Goal: Transaction & Acquisition: Download file/media

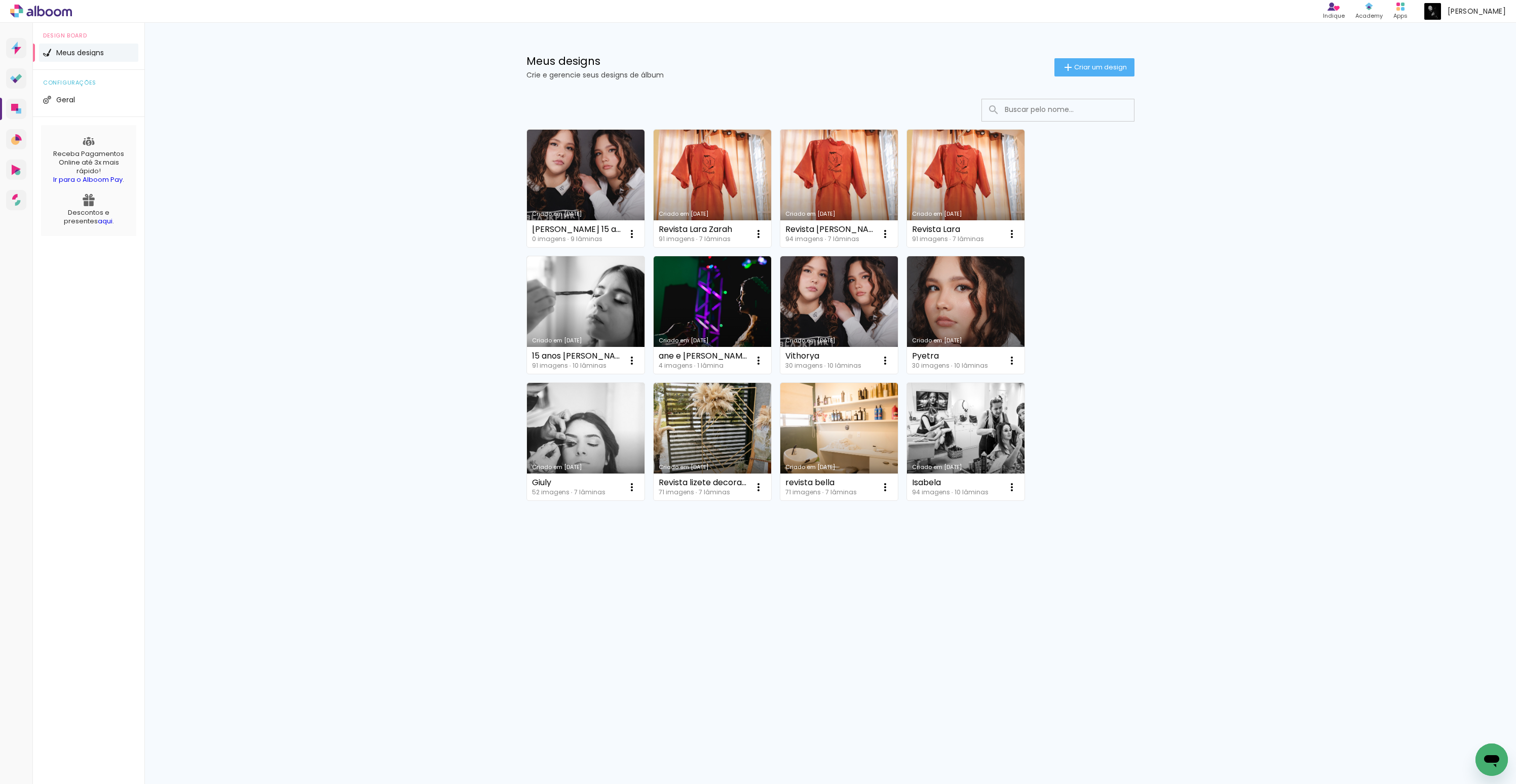
click at [806, 186] on link "Criado em [DATE]" at bounding box center [839, 188] width 118 height 118
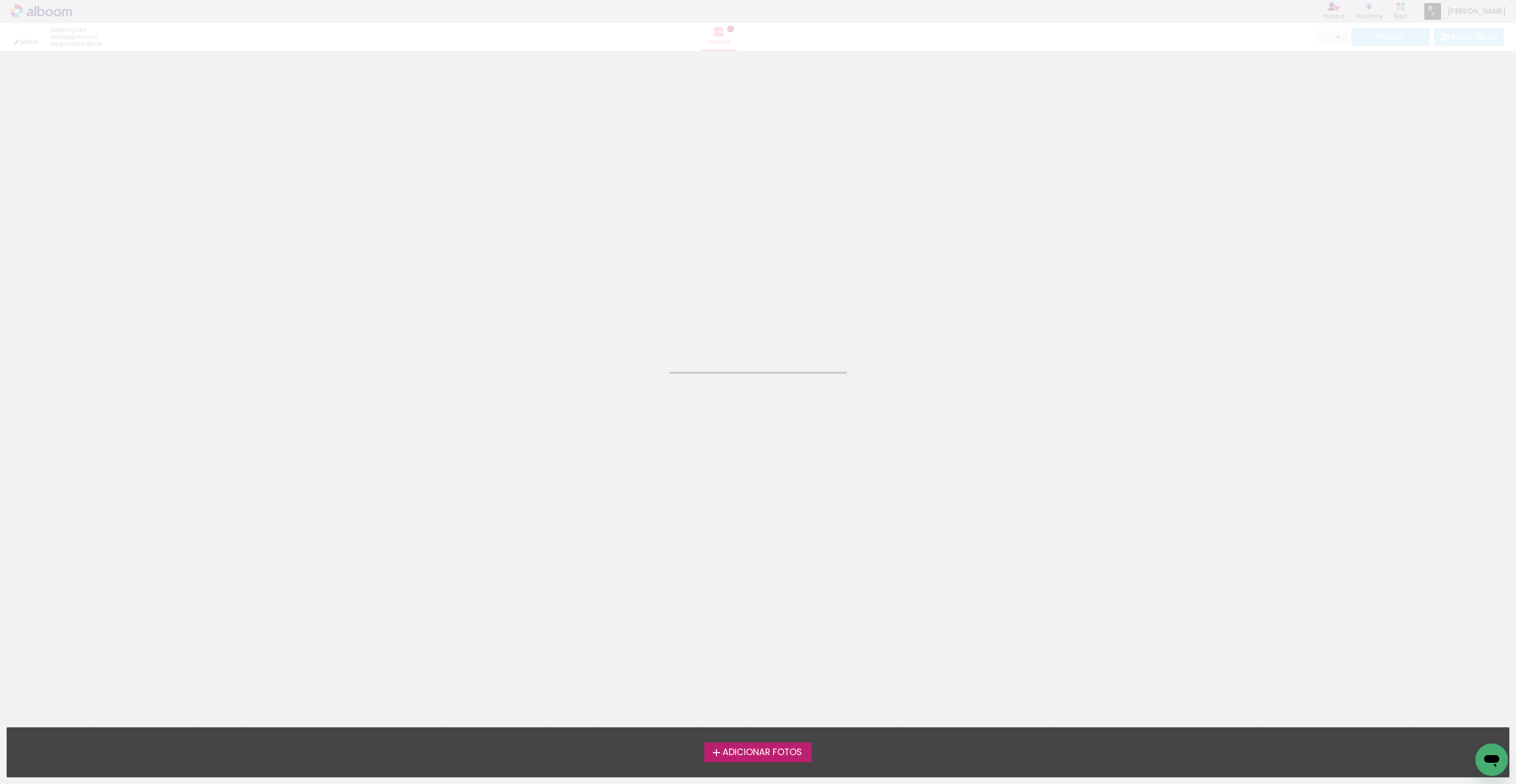
click at [806, 186] on neon-animated-pages "Confirmar Cancelar" at bounding box center [758, 418] width 1516 height 733
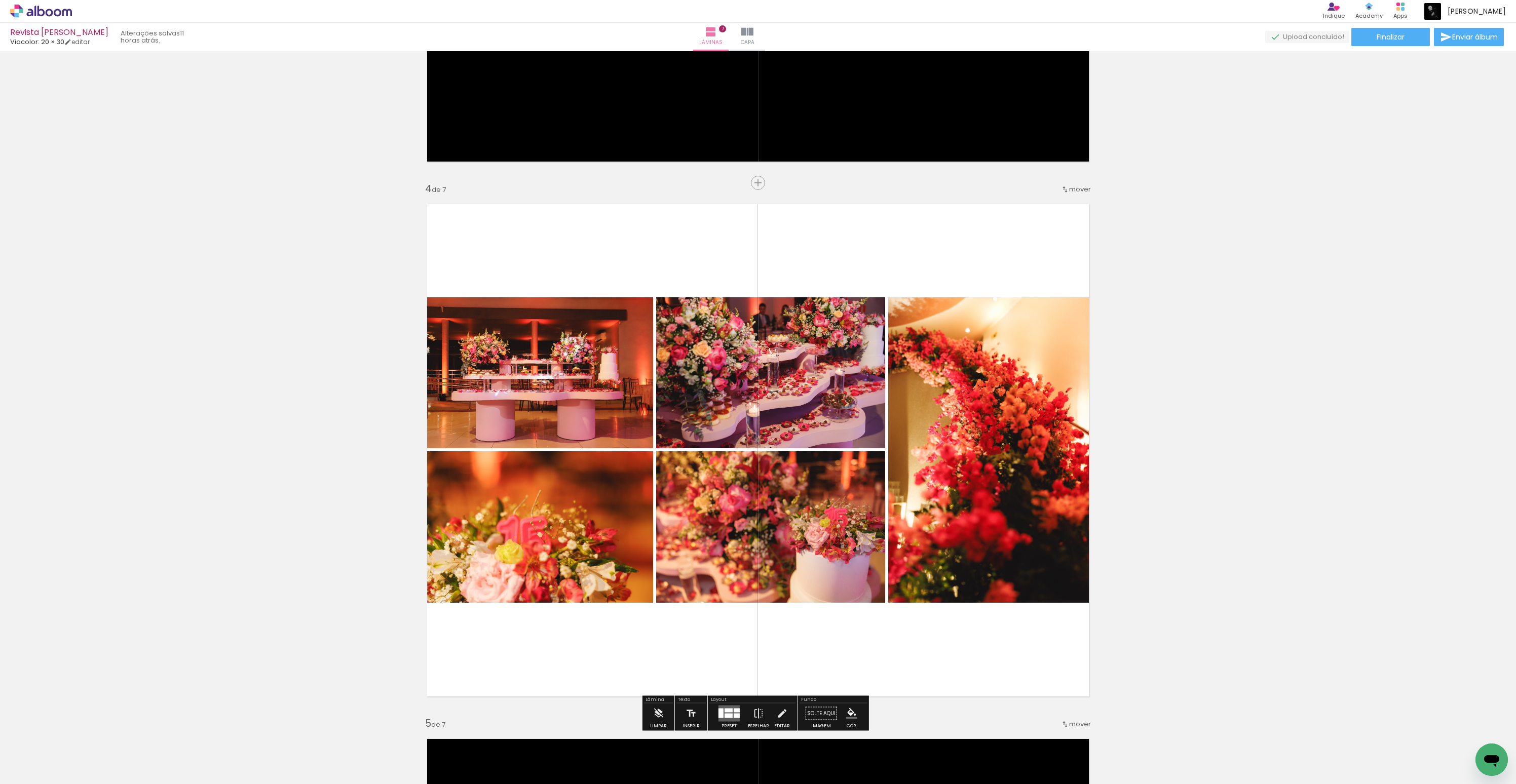
scroll to position [1789, 0]
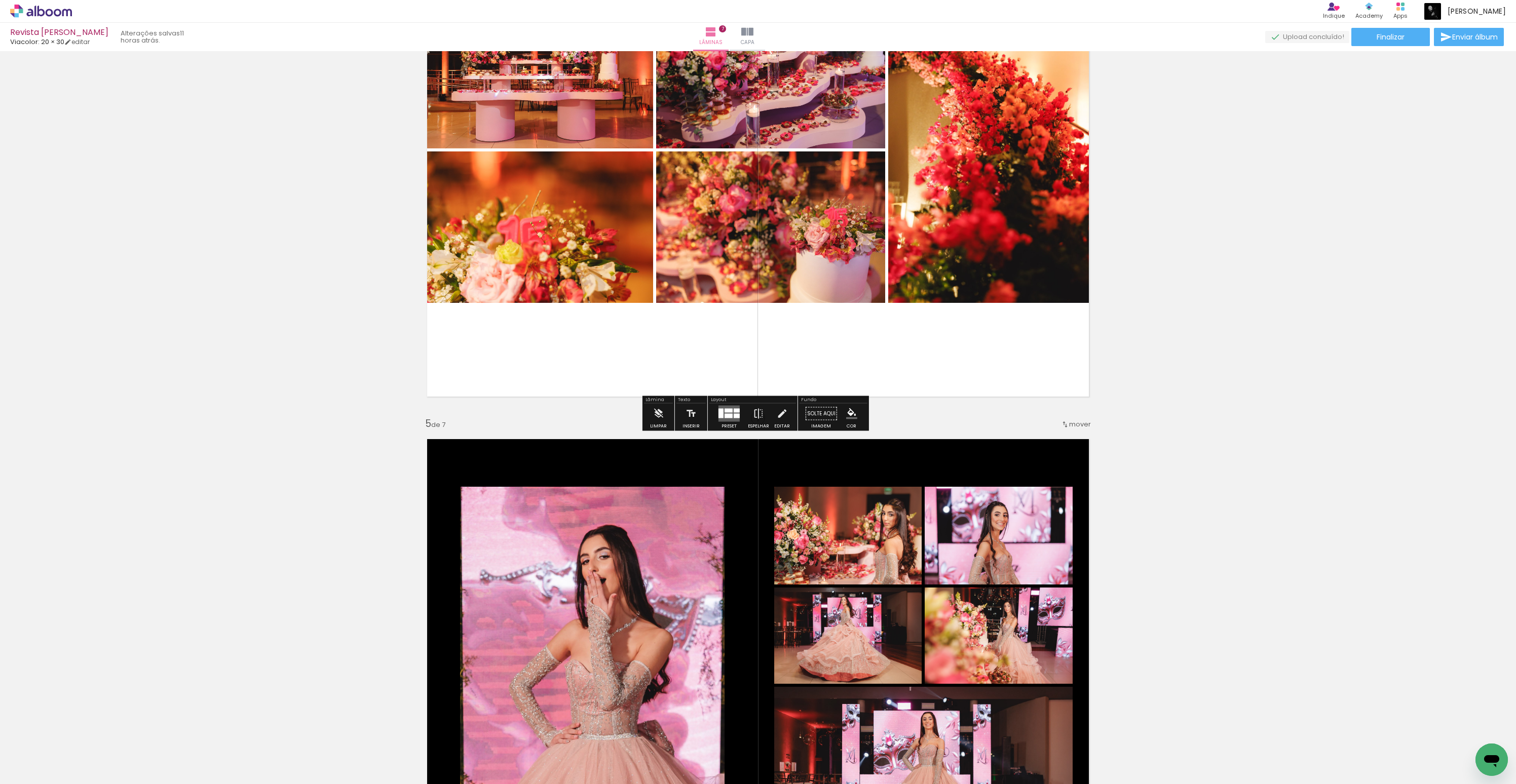
click at [852, 411] on iron-icon "color picker" at bounding box center [852, 413] width 11 height 11
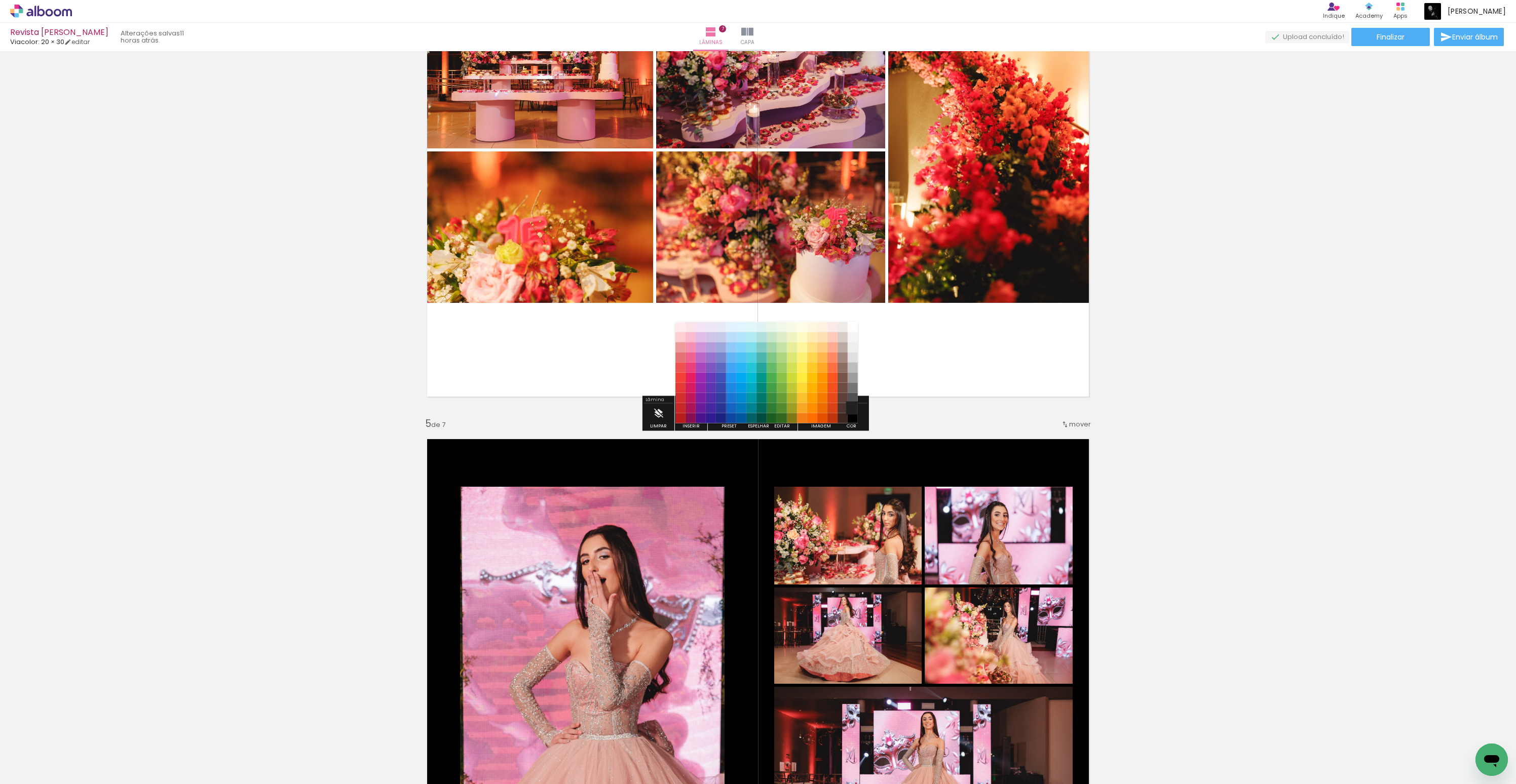
click at [852, 411] on paper-item "#212121" at bounding box center [852, 408] width 10 height 10
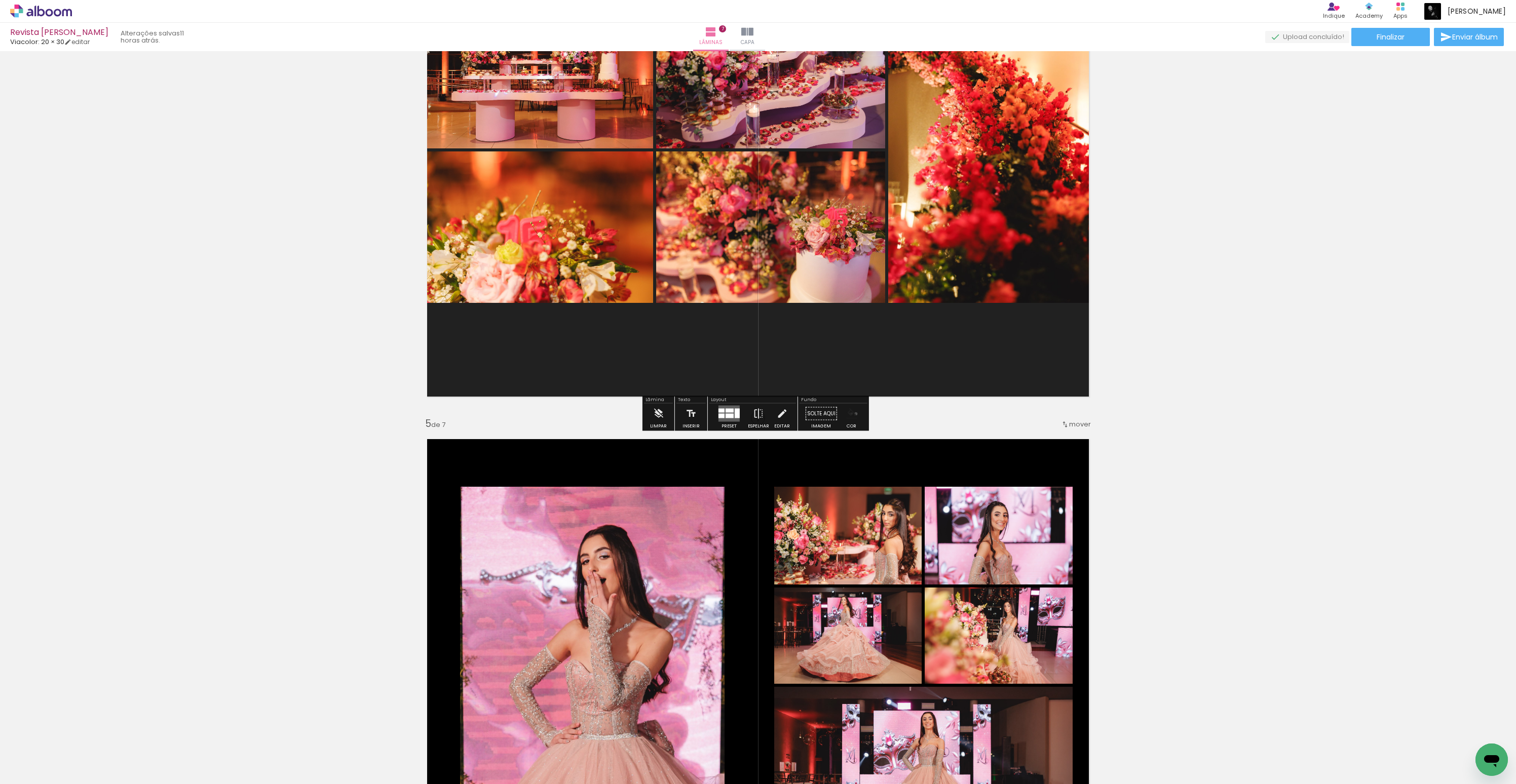
click at [852, 413] on iron-icon "color picker" at bounding box center [852, 413] width 11 height 11
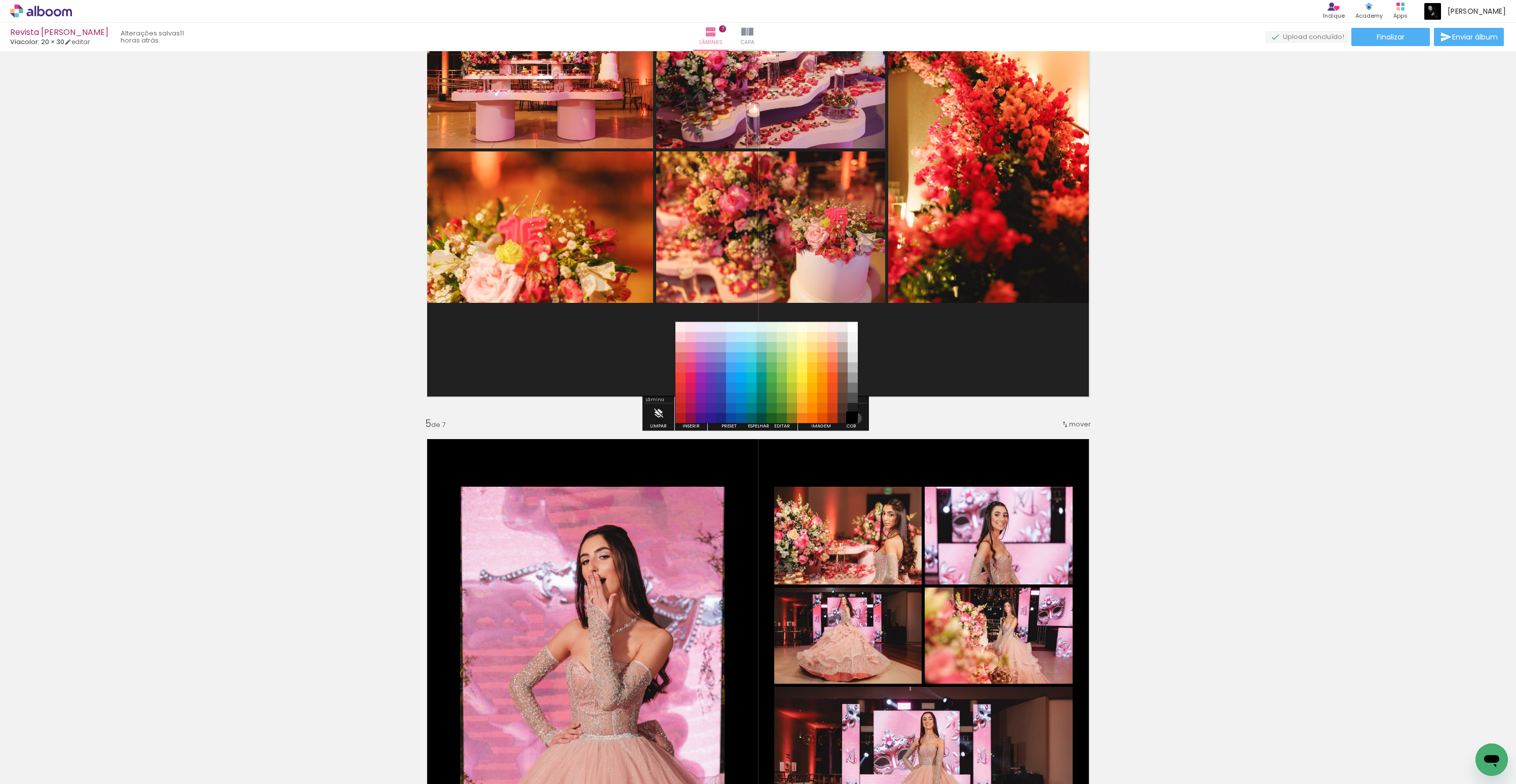
click at [853, 418] on paper-item "#000000" at bounding box center [852, 418] width 10 height 10
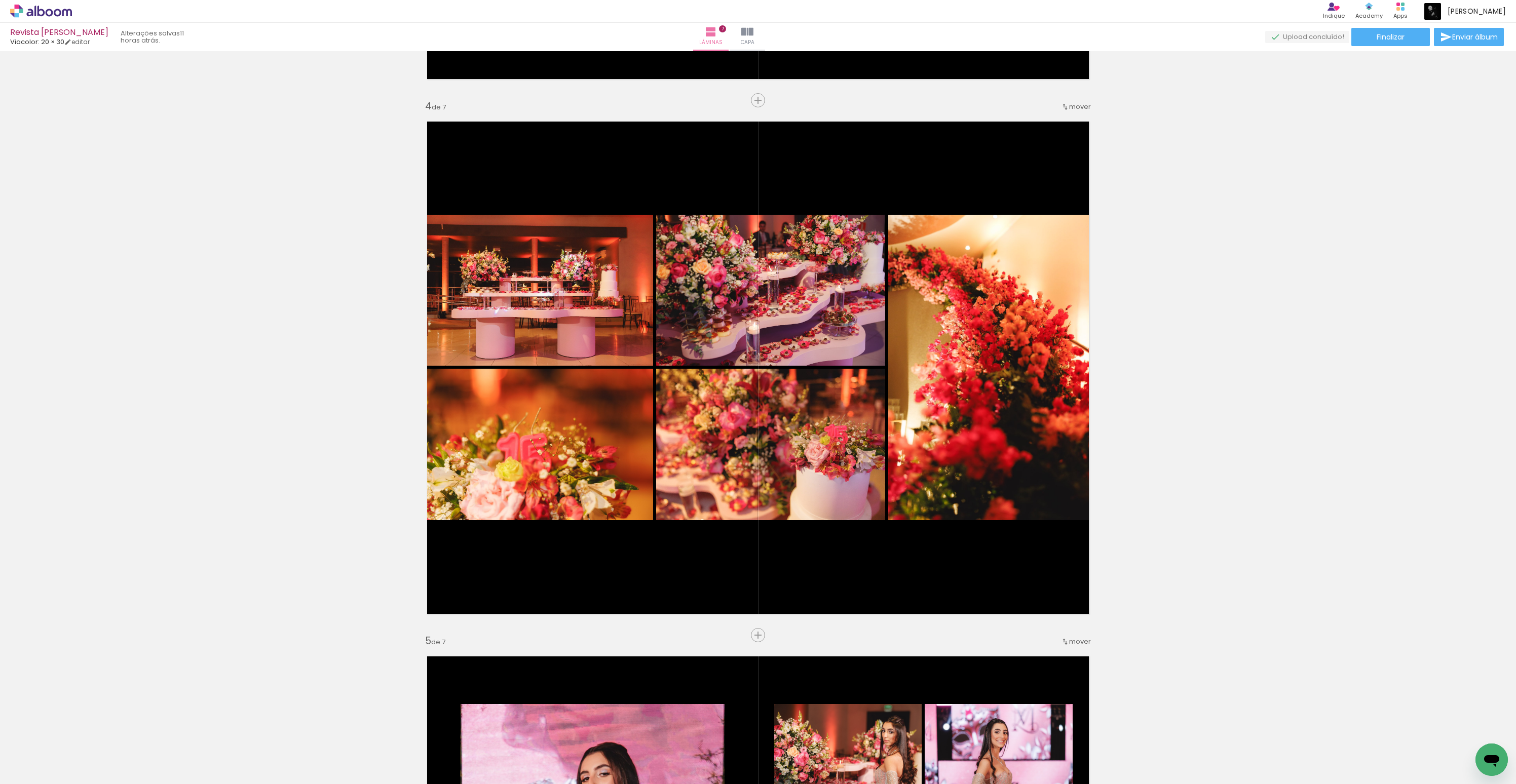
scroll to position [1389, 0]
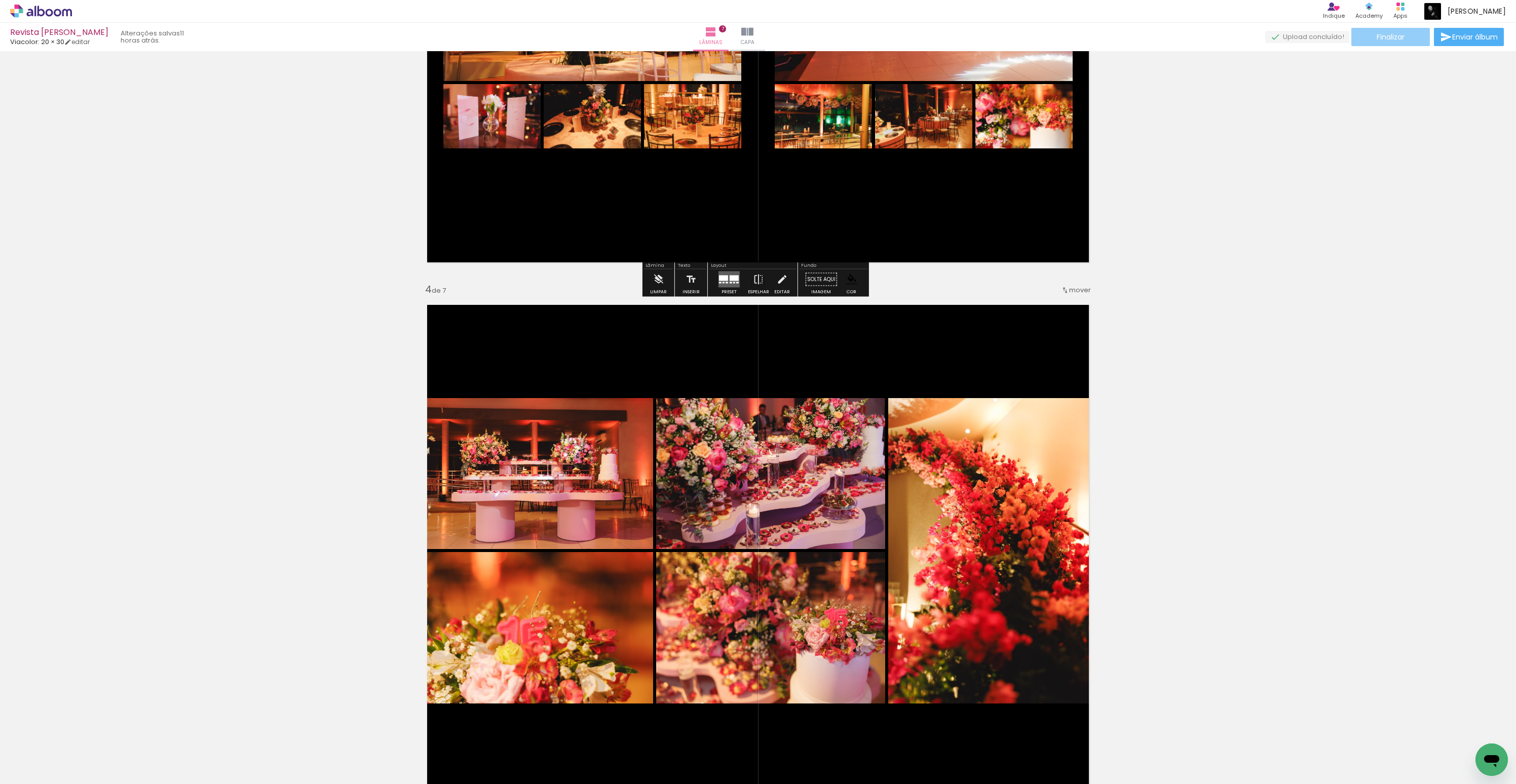
click at [1403, 41] on paper-button "Finalizar" at bounding box center [1390, 36] width 78 height 18
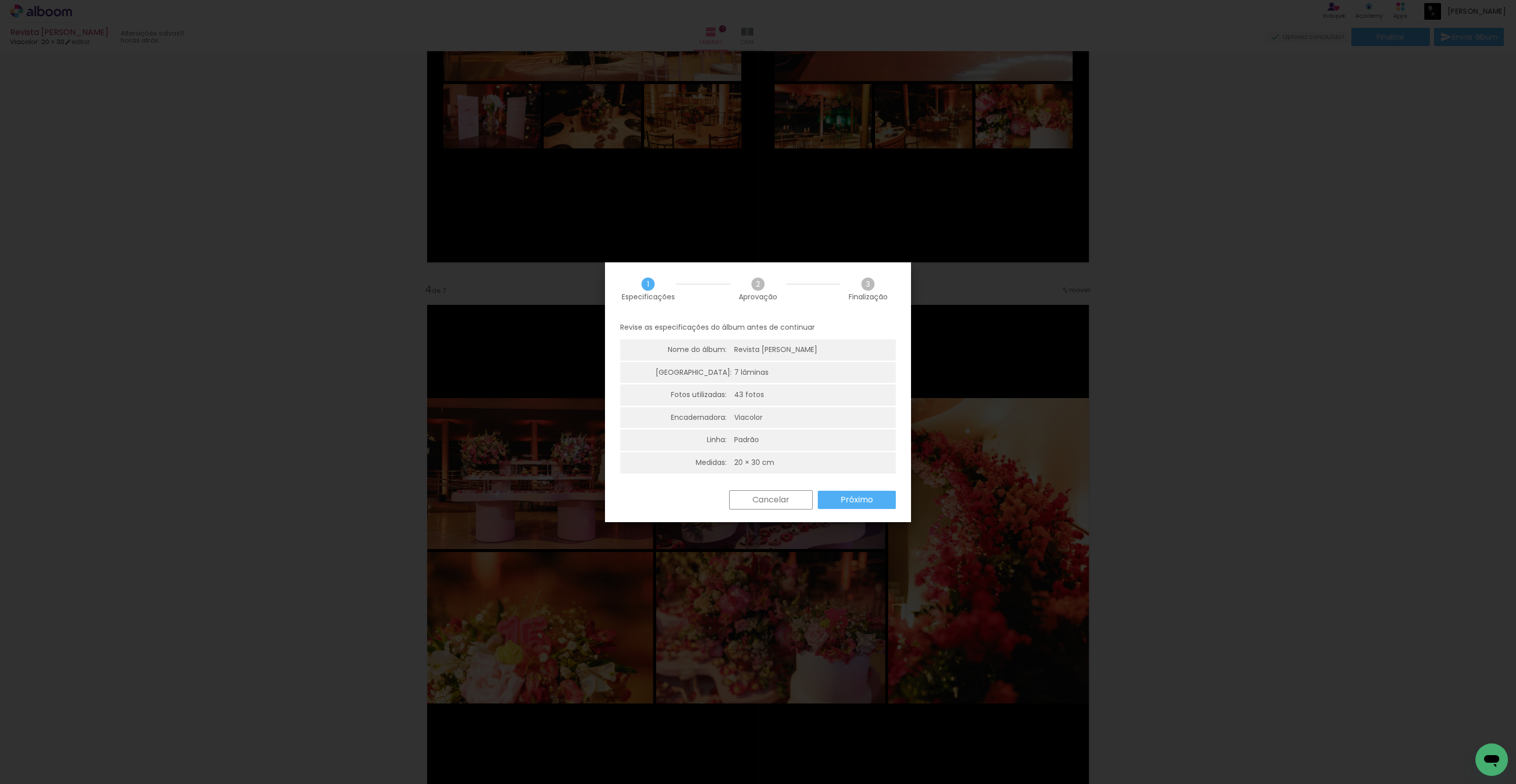
click at [0, 0] on slot "Próximo" at bounding box center [0, 0] width 0 height 0
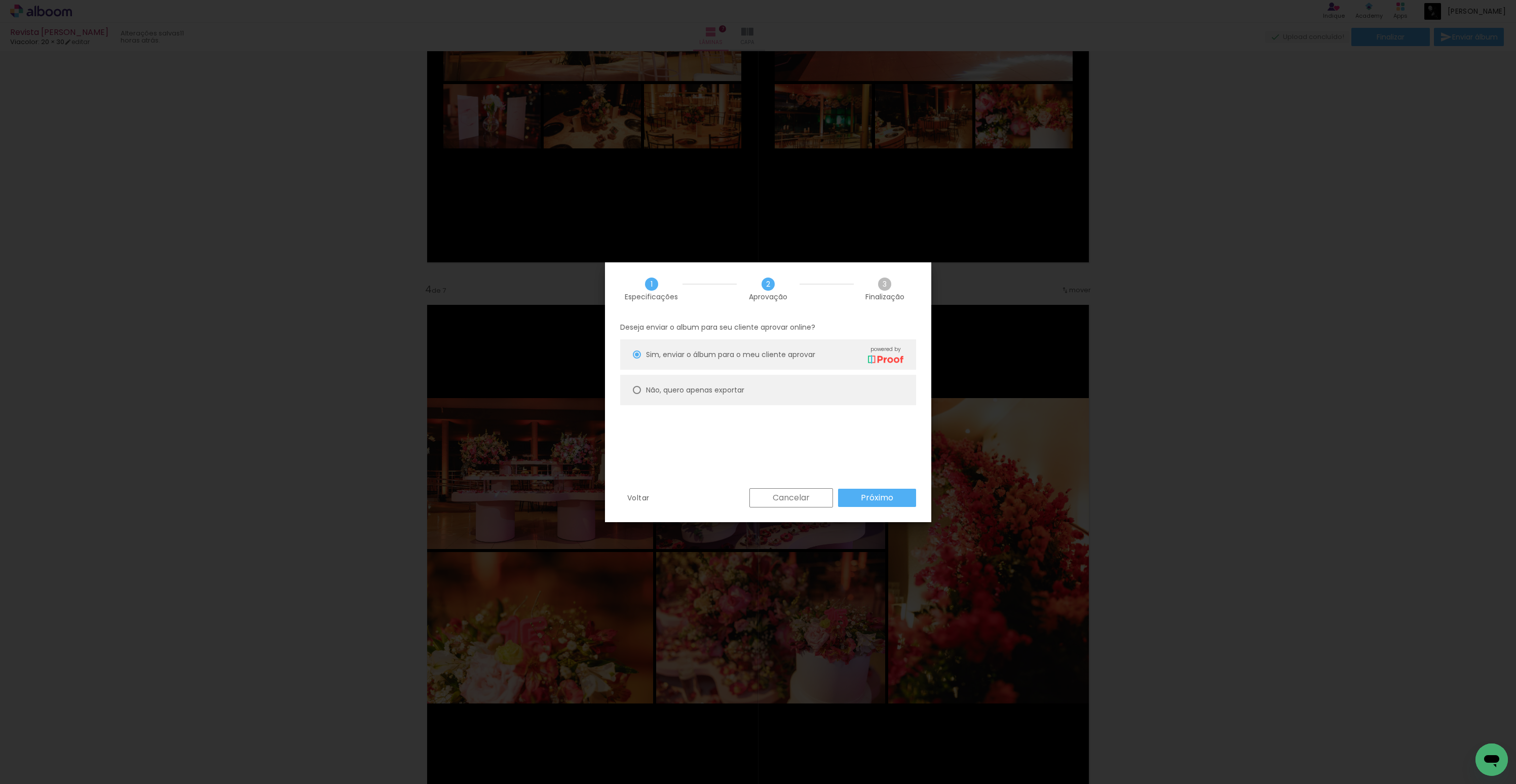
click at [694, 395] on paper-radio-button "Não, quero apenas exportar" at bounding box center [768, 390] width 296 height 31
type paper-radio-button "on"
click at [0, 0] on slot "Próximo" at bounding box center [0, 0] width 0 height 0
type input "Alta, 300 DPI"
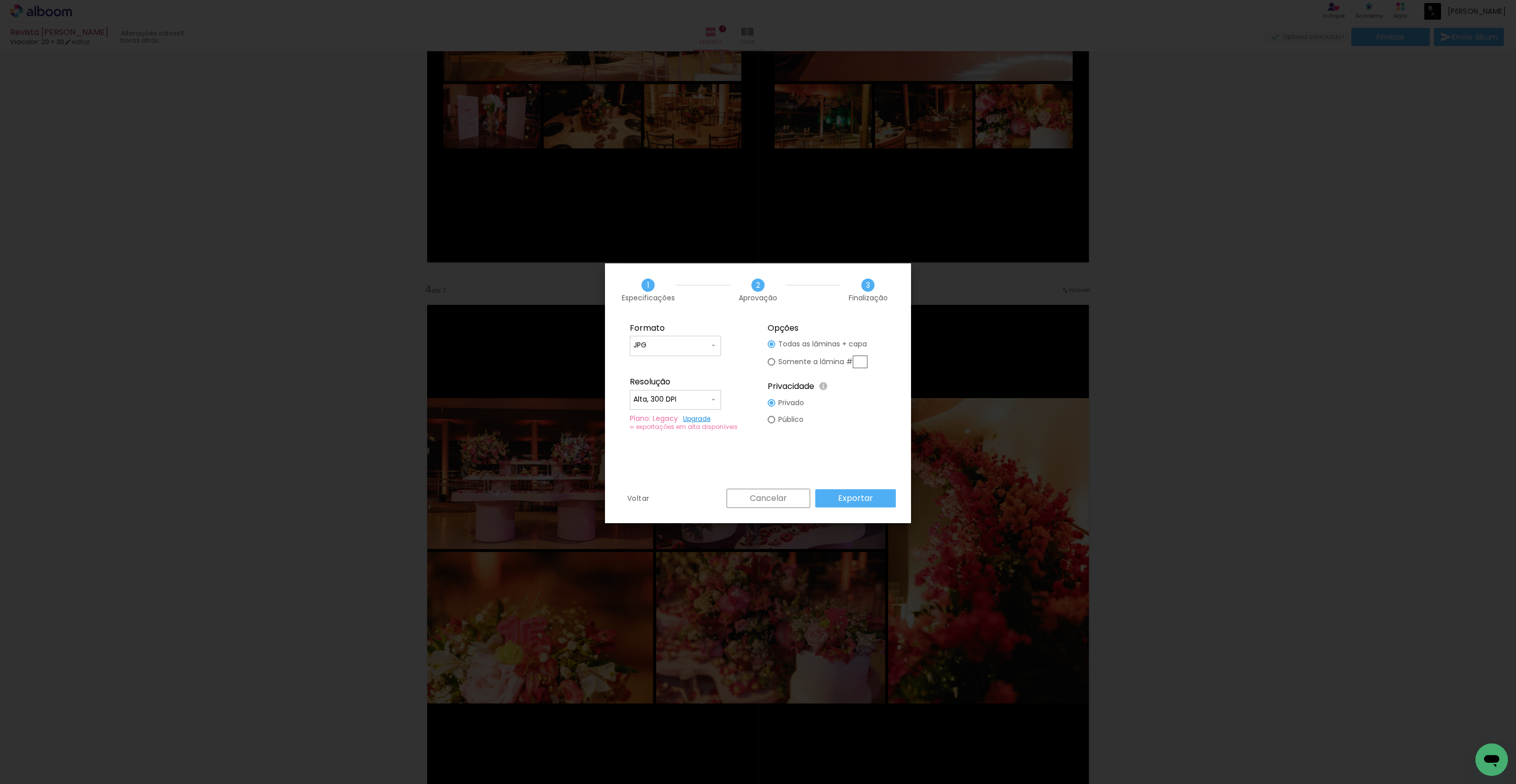
click at [860, 361] on input "text" at bounding box center [860, 362] width 15 height 13
type paper-radio-button "on"
type input "4"
click at [0, 0] on slot "Exportar" at bounding box center [0, 0] width 0 height 0
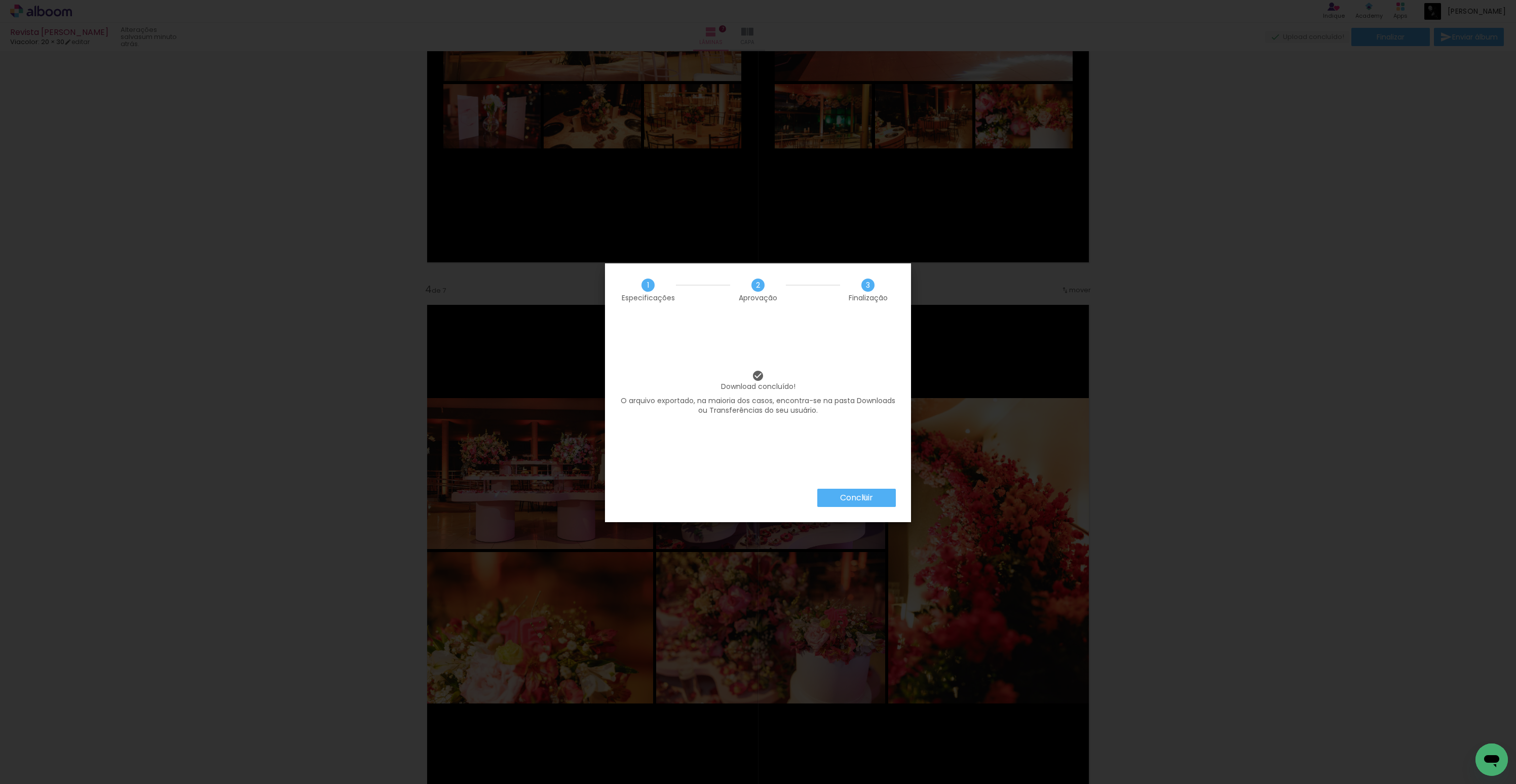
click at [0, 0] on slot "Concluir" at bounding box center [0, 0] width 0 height 0
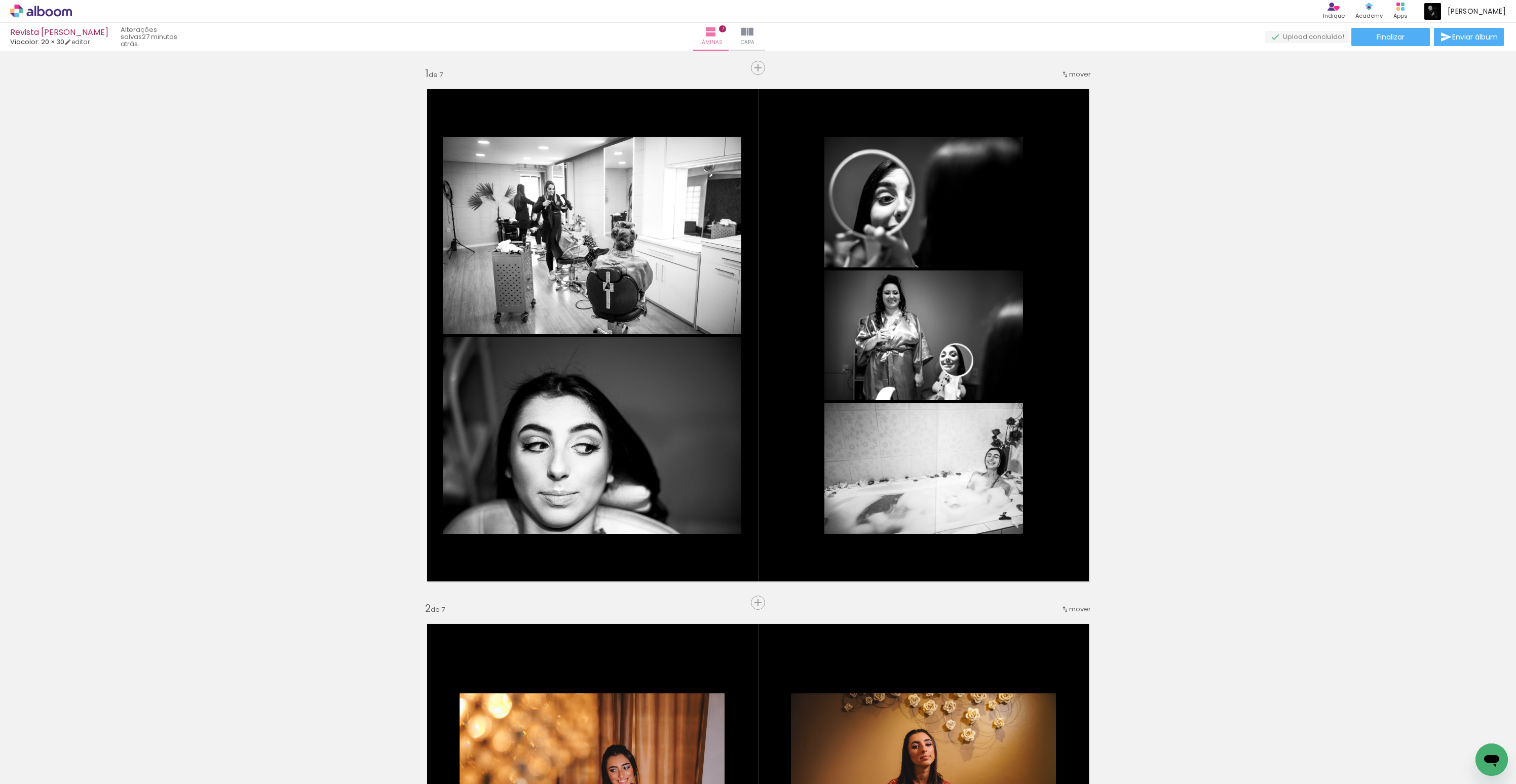
click at [69, 12] on icon at bounding box center [41, 11] width 62 height 13
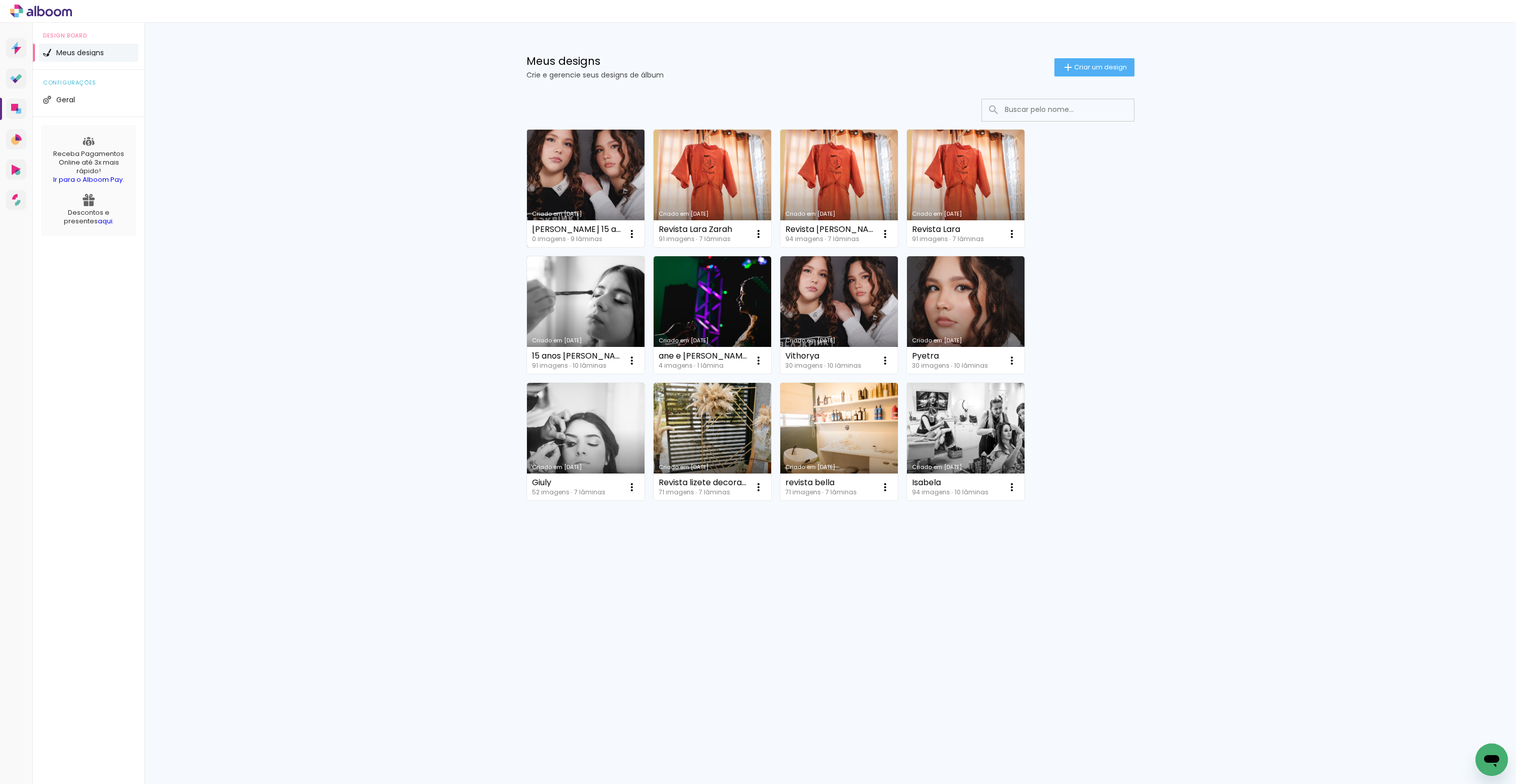
click at [600, 182] on link "Criado em [DATE]" at bounding box center [586, 188] width 118 height 118
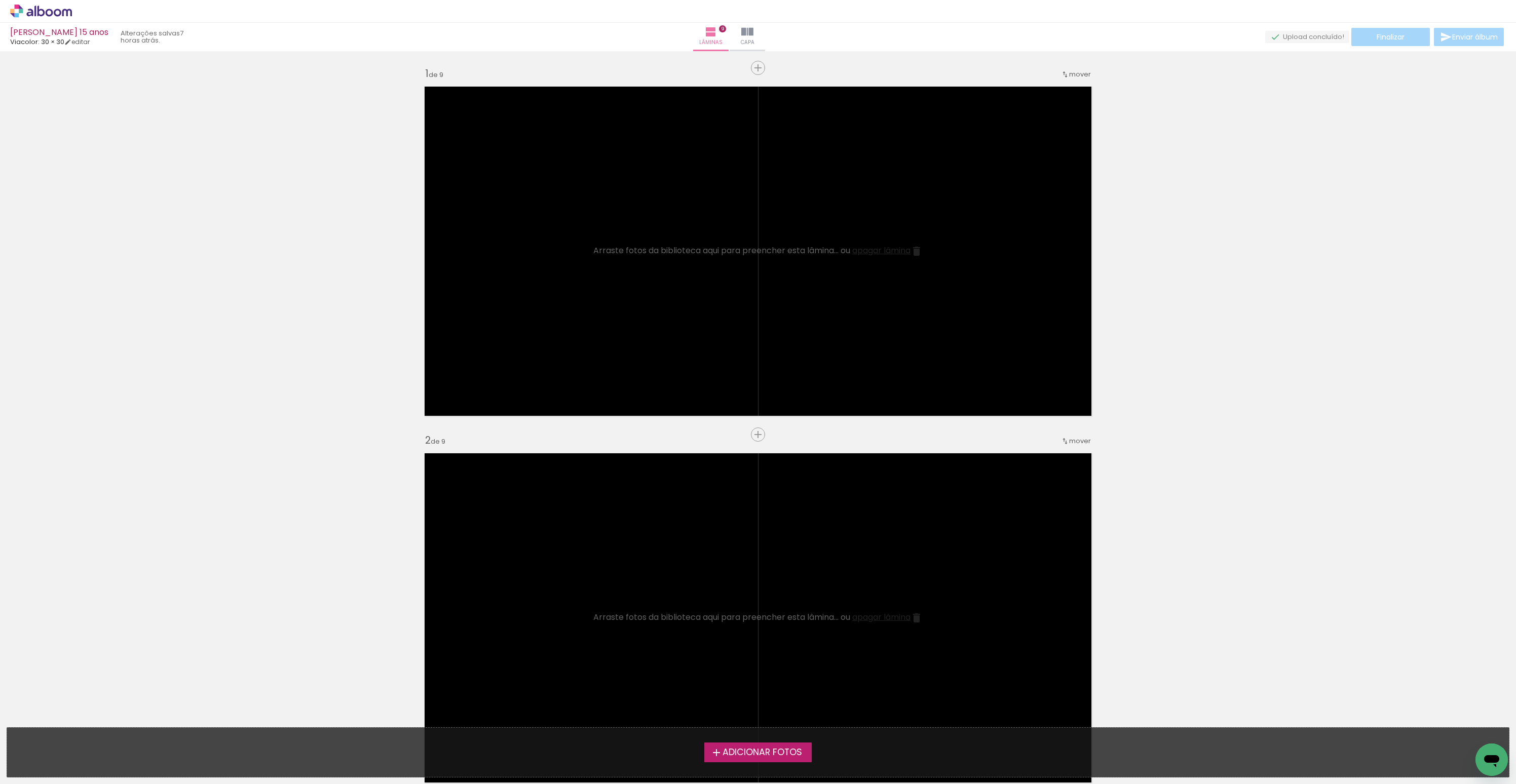
click at [782, 753] on span "Adicionar Fotos" at bounding box center [762, 752] width 79 height 9
click at [0, 0] on input "file" at bounding box center [0, 0] width 0 height 0
